Goal: Transaction & Acquisition: Download file/media

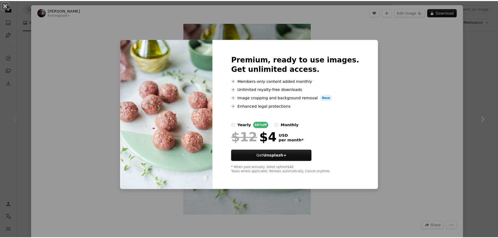
scroll to position [104, 0]
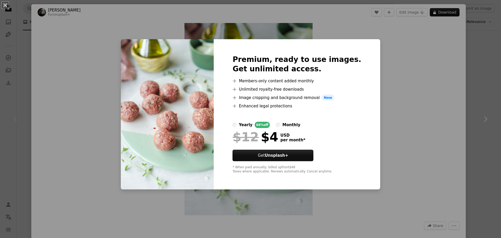
click at [480, 49] on div "An X shape Premium, ready to use images. Get unlimited access. A plus sign Memb…" at bounding box center [250, 119] width 501 height 238
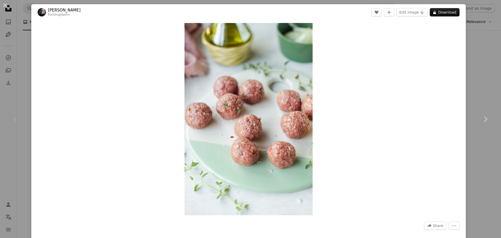
click at [476, 51] on div "An X shape Chevron left Chevron right [PERSON_NAME] For Unsplash+ A heart A plu…" at bounding box center [250, 119] width 501 height 238
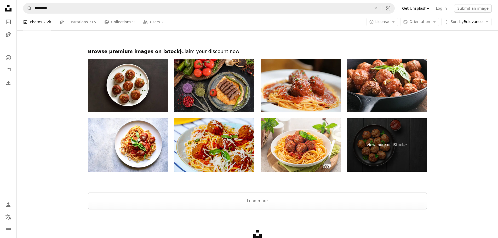
scroll to position [1025, 0]
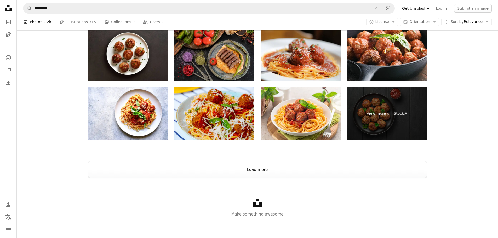
click at [250, 169] on button "Load more" at bounding box center [257, 169] width 339 height 17
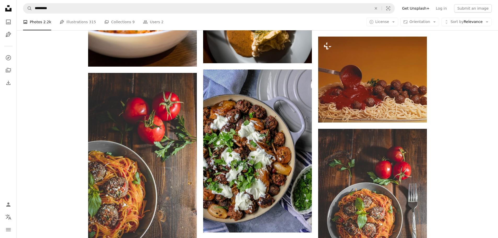
scroll to position [0, 0]
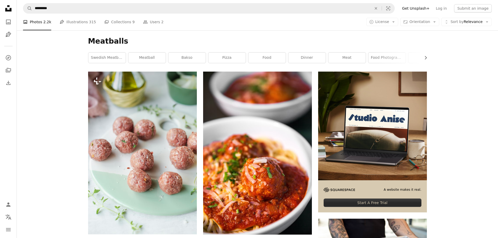
drag, startPoint x: 480, startPoint y: 145, endPoint x: 489, endPoint y: 32, distance: 113.7
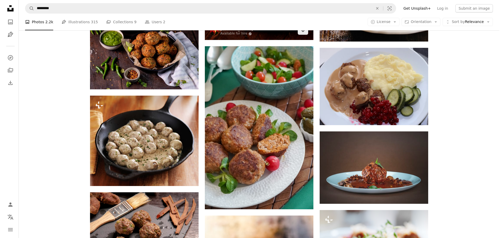
scroll to position [366, 0]
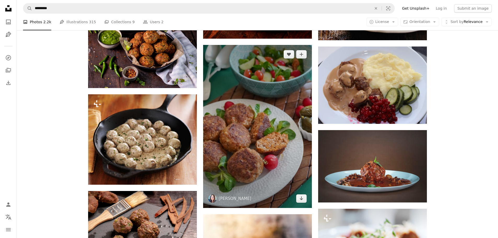
click at [297, 91] on img at bounding box center [257, 126] width 109 height 163
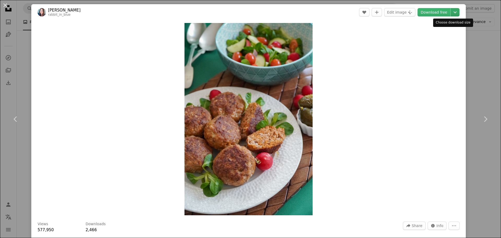
click at [454, 12] on icon "Choose download size" at bounding box center [455, 12] width 3 height 2
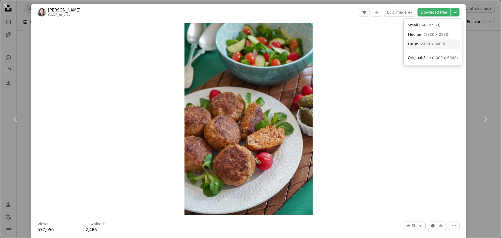
click at [423, 42] on span "( 2400 x 3600 )" at bounding box center [433, 44] width 26 height 4
